Goal: Task Accomplishment & Management: Use online tool/utility

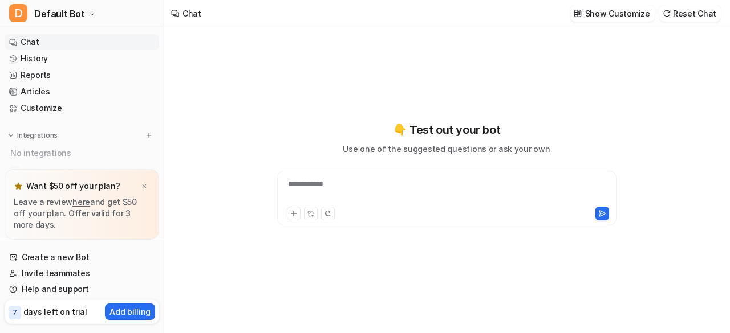
type textarea "**********"
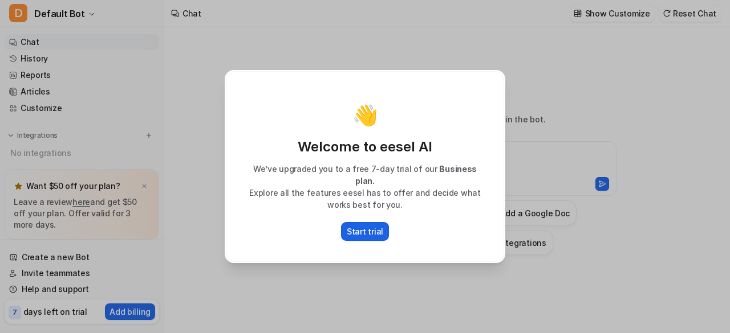
click at [361, 226] on p "Start trial" at bounding box center [365, 232] width 36 height 12
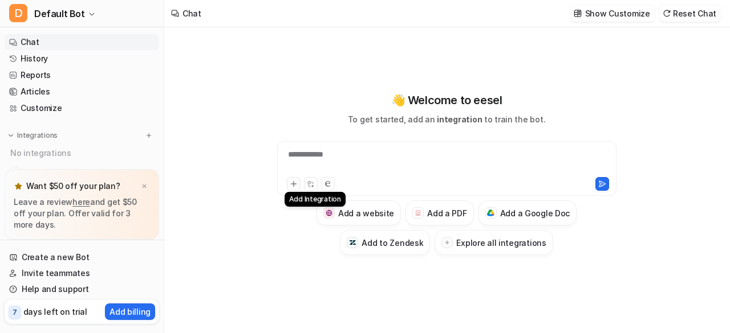
click at [293, 190] on button at bounding box center [294, 184] width 14 height 14
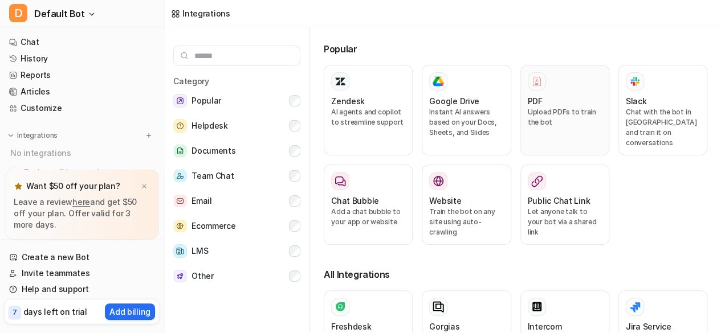
click at [555, 93] on div "PDF Upload PDFs to train the bot" at bounding box center [565, 110] width 74 height 76
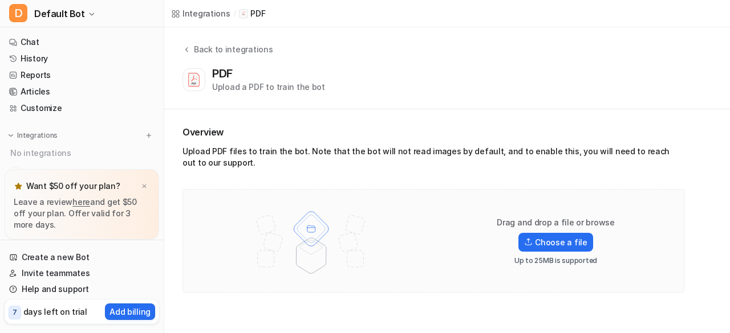
click at [555, 93] on div "PDF Upload a PDF to train the bot" at bounding box center [444, 80] width 524 height 26
click at [545, 248] on label "Choose a file" at bounding box center [555, 242] width 74 height 19
click at [0, 0] on input "Choose a file" at bounding box center [0, 0] width 0 height 0
click at [558, 246] on label "Choose a file" at bounding box center [555, 242] width 74 height 19
click at [0, 0] on input "Choose a file" at bounding box center [0, 0] width 0 height 0
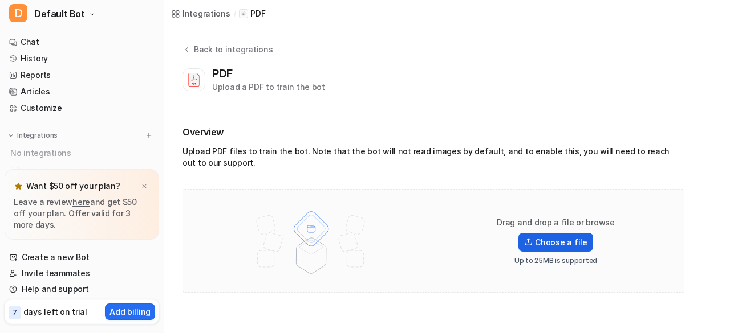
click at [549, 242] on label "Choose a file" at bounding box center [555, 242] width 74 height 19
click at [0, 0] on input "Choose a file" at bounding box center [0, 0] width 0 height 0
click at [145, 152] on icon at bounding box center [142, 149] width 11 height 11
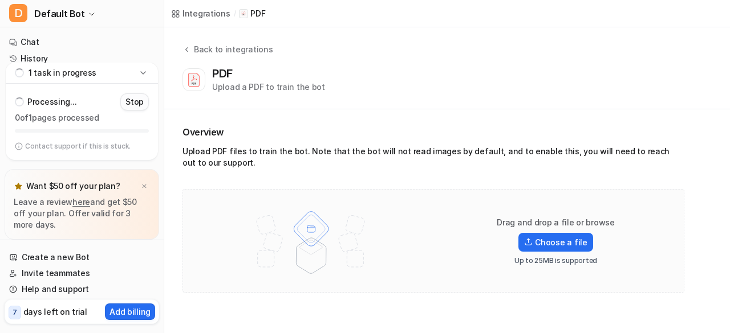
click at [137, 103] on p "Stop" at bounding box center [134, 101] width 18 height 11
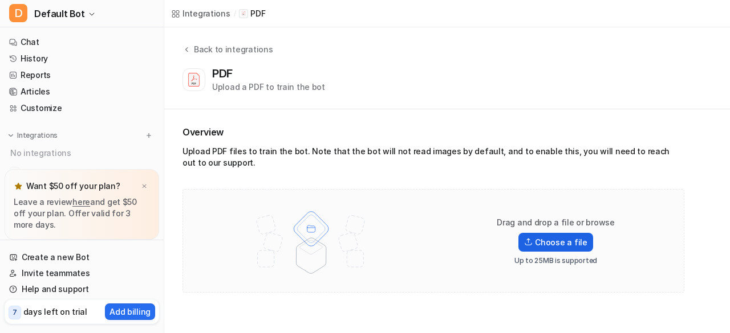
click at [548, 241] on label "Choose a file" at bounding box center [555, 242] width 74 height 19
click at [0, 0] on input "Choose a file" at bounding box center [0, 0] width 0 height 0
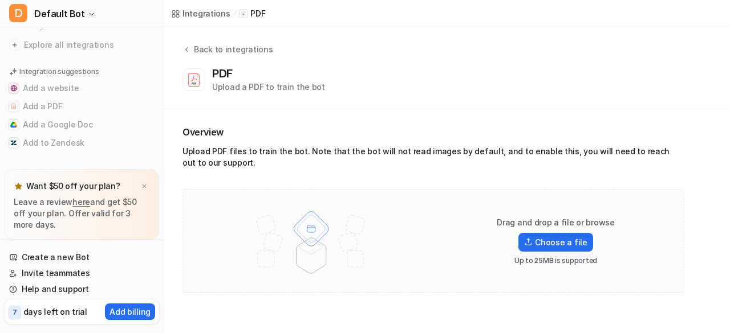
scroll to position [103, 0]
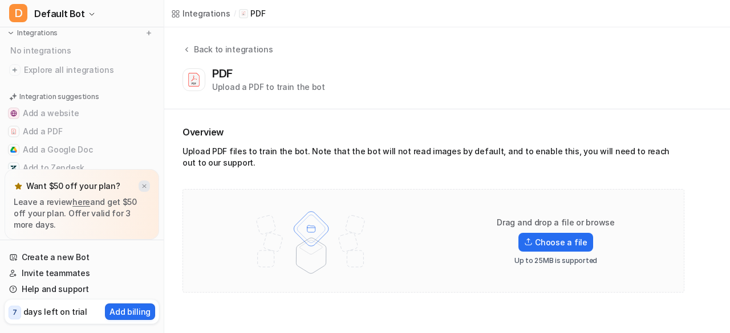
click at [145, 190] on img at bounding box center [144, 186] width 7 height 7
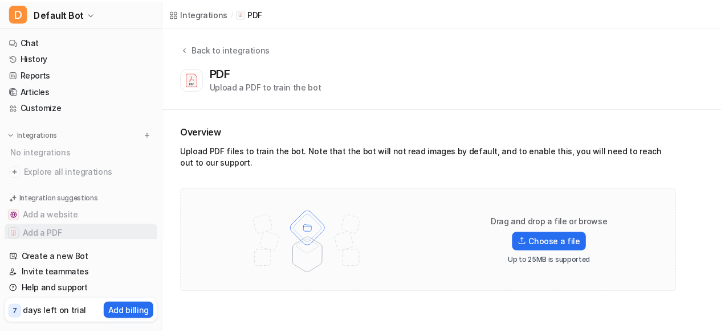
scroll to position [57, 0]
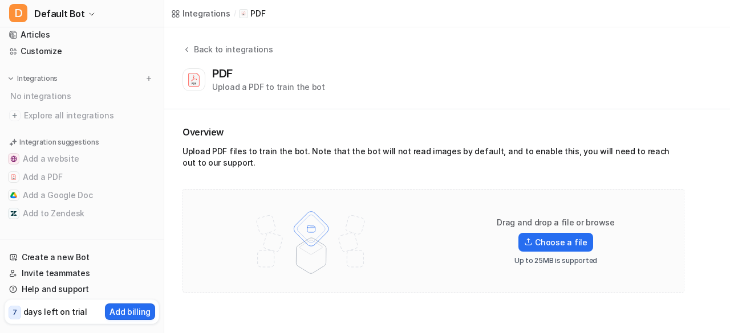
click at [252, 11] on p "PDF" at bounding box center [257, 13] width 15 height 11
click at [540, 238] on label "Choose a file" at bounding box center [555, 242] width 74 height 19
click at [0, 0] on input "Choose a file" at bounding box center [0, 0] width 0 height 0
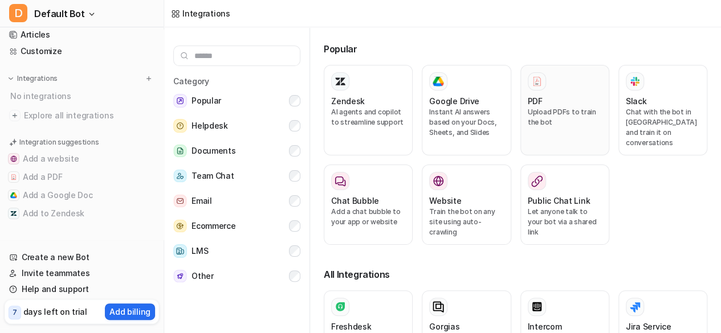
click at [551, 107] on p "Upload PDFs to train the bot" at bounding box center [565, 117] width 74 height 21
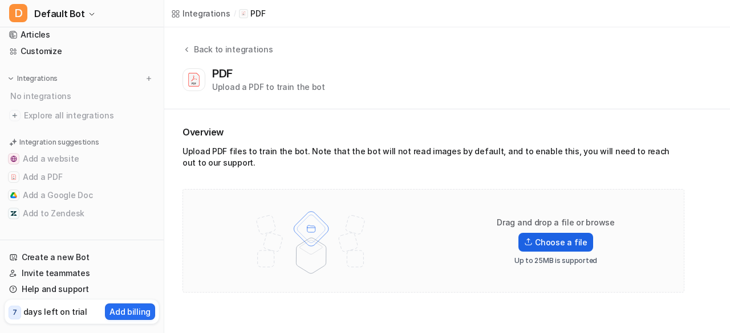
click at [532, 242] on img at bounding box center [528, 242] width 9 height 8
click at [0, 0] on input "Choose a file" at bounding box center [0, 0] width 0 height 0
